Goal: Download file/media

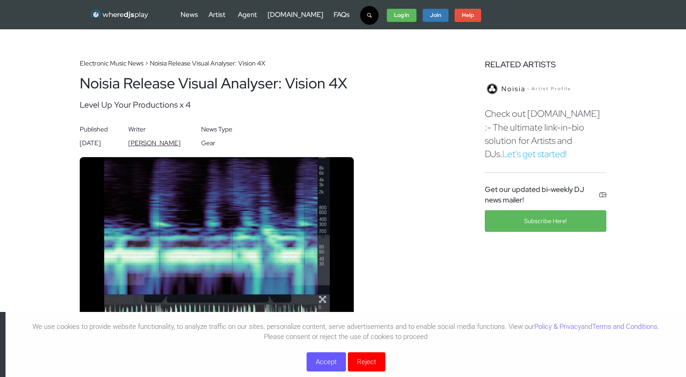
click at [322, 363] on button "Accept" at bounding box center [326, 361] width 39 height 19
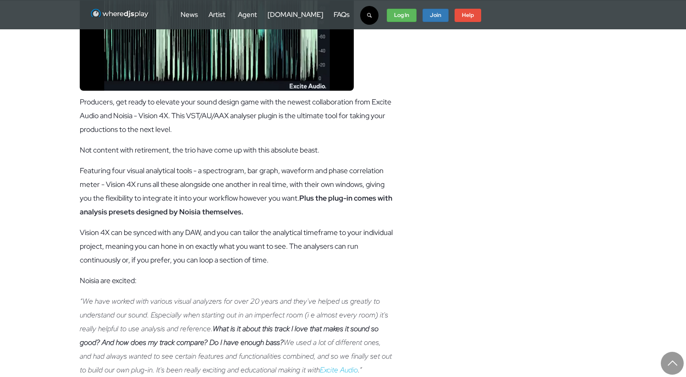
scroll to position [578, 0]
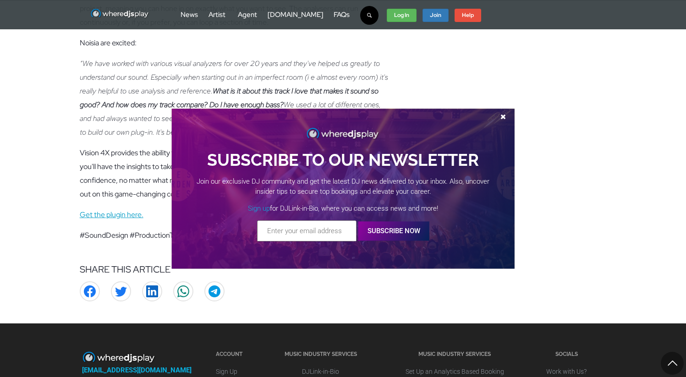
click at [132, 215] on link "Get the plugin here." at bounding box center [112, 215] width 64 height 10
